Goal: Find specific page/section: Locate a particular part of the current website

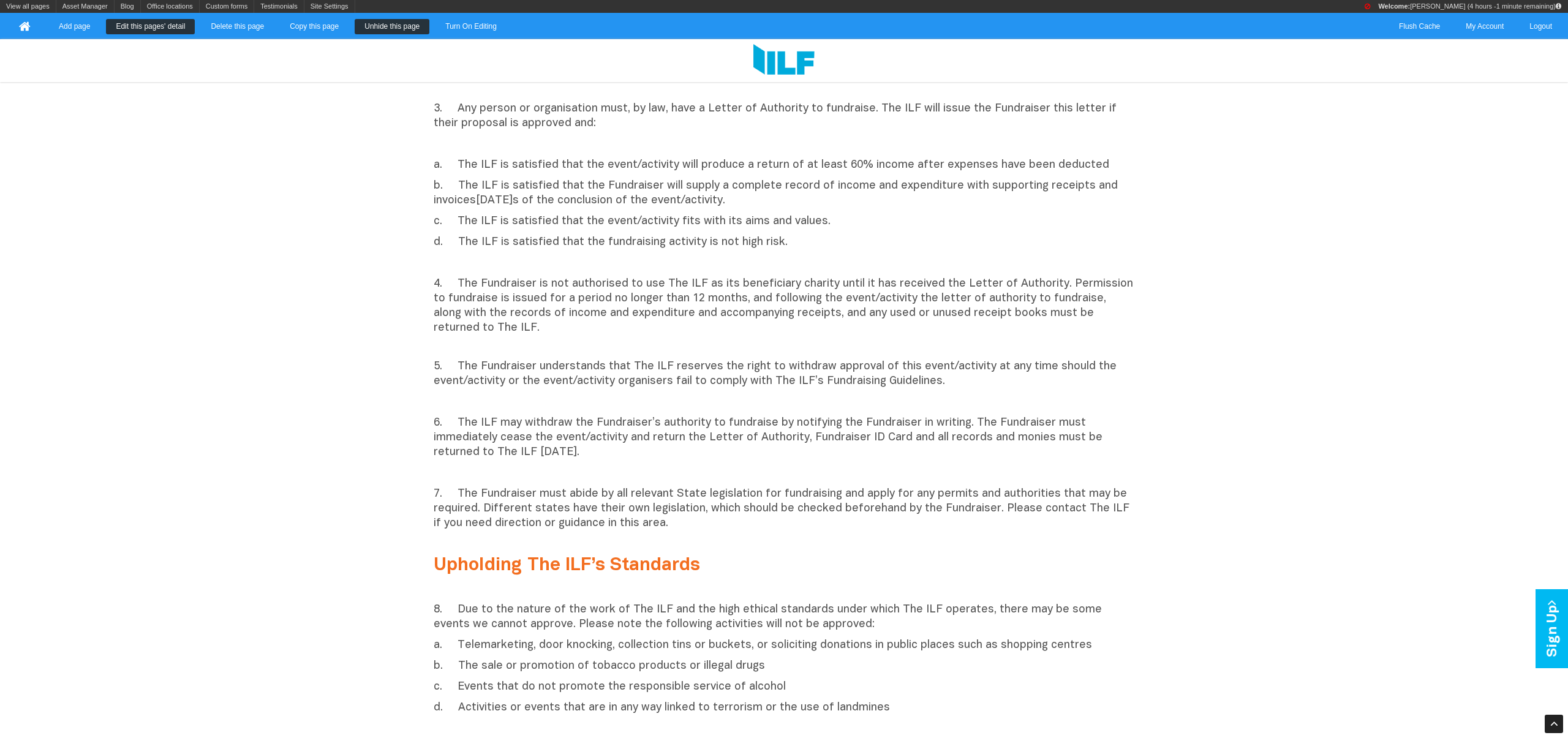
click at [165, 23] on link "Edit this pages' detail" at bounding box center [151, 26] width 89 height 16
